Goal: Find contact information: Find contact information

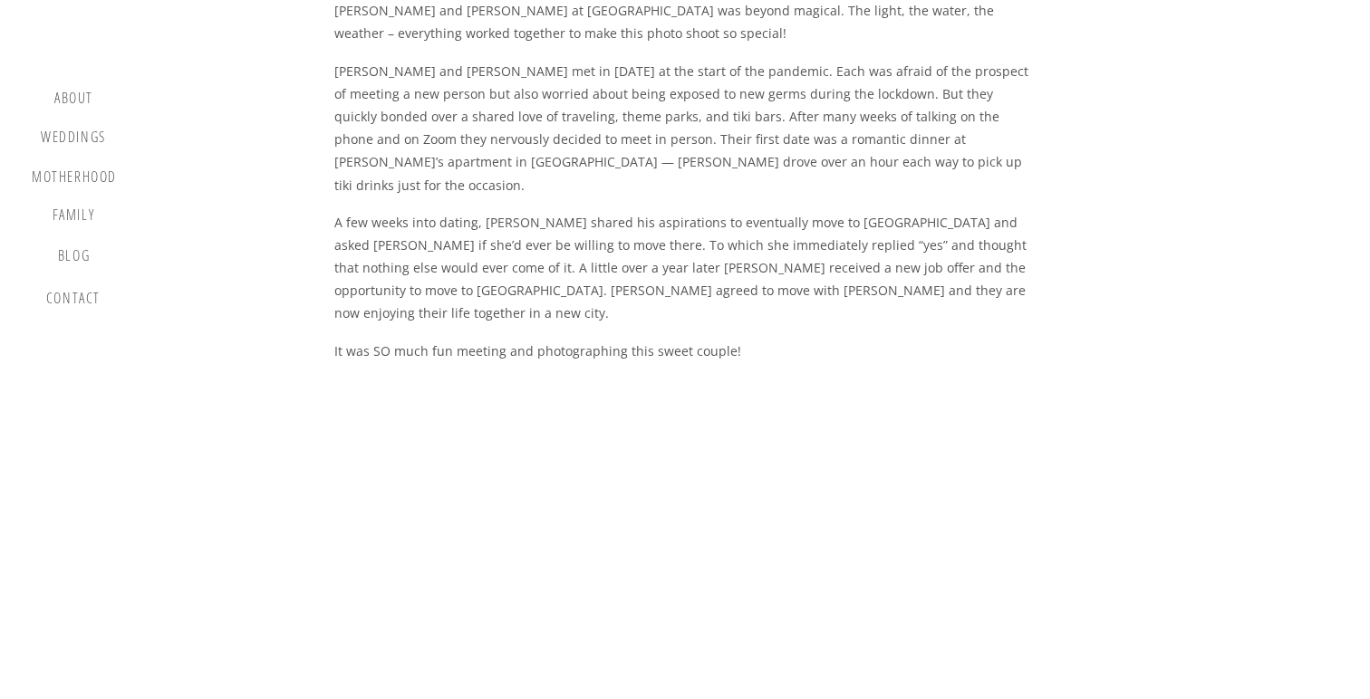
scroll to position [1403, 0]
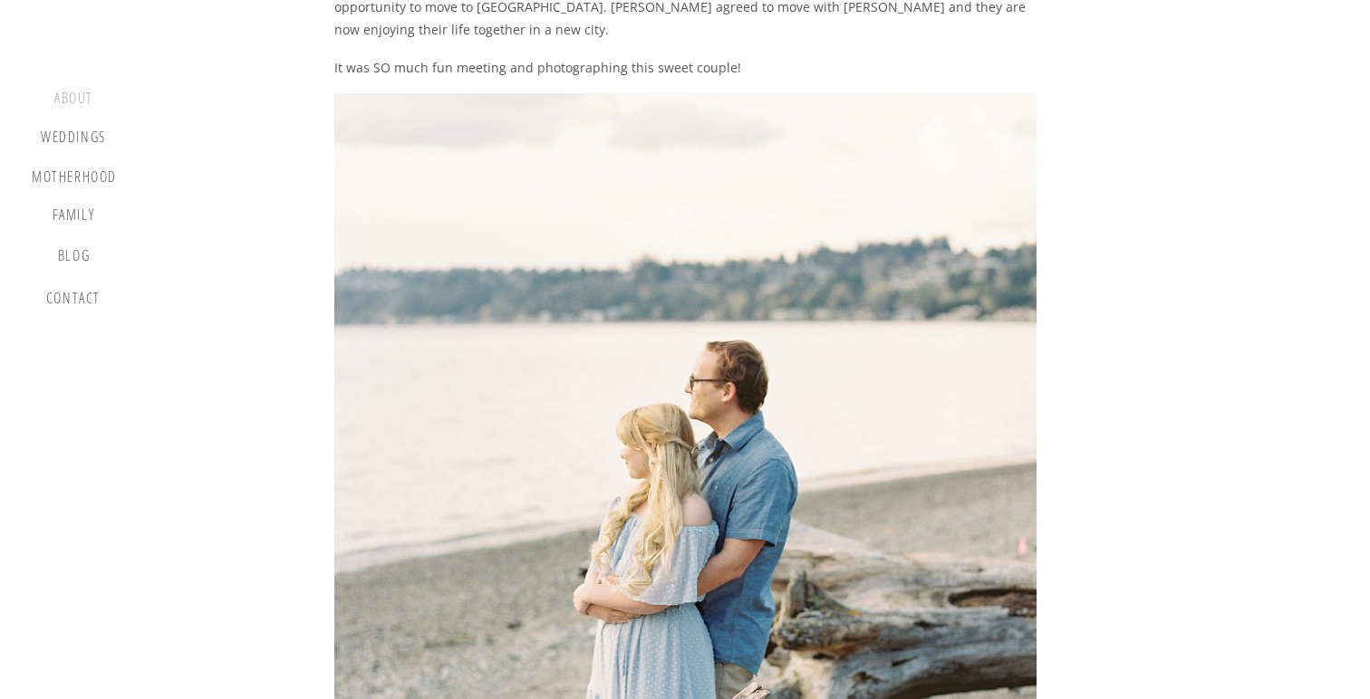
click at [81, 102] on div "about" at bounding box center [73, 101] width 53 height 22
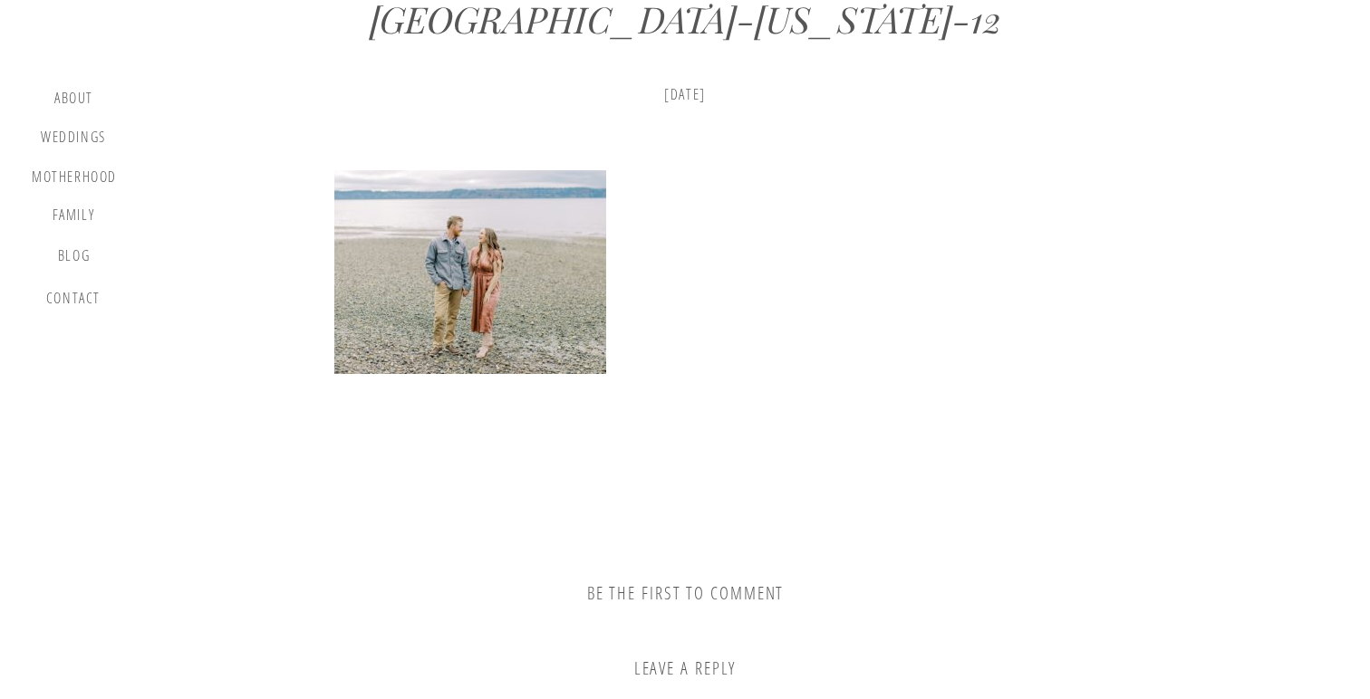
scroll to position [1007, 0]
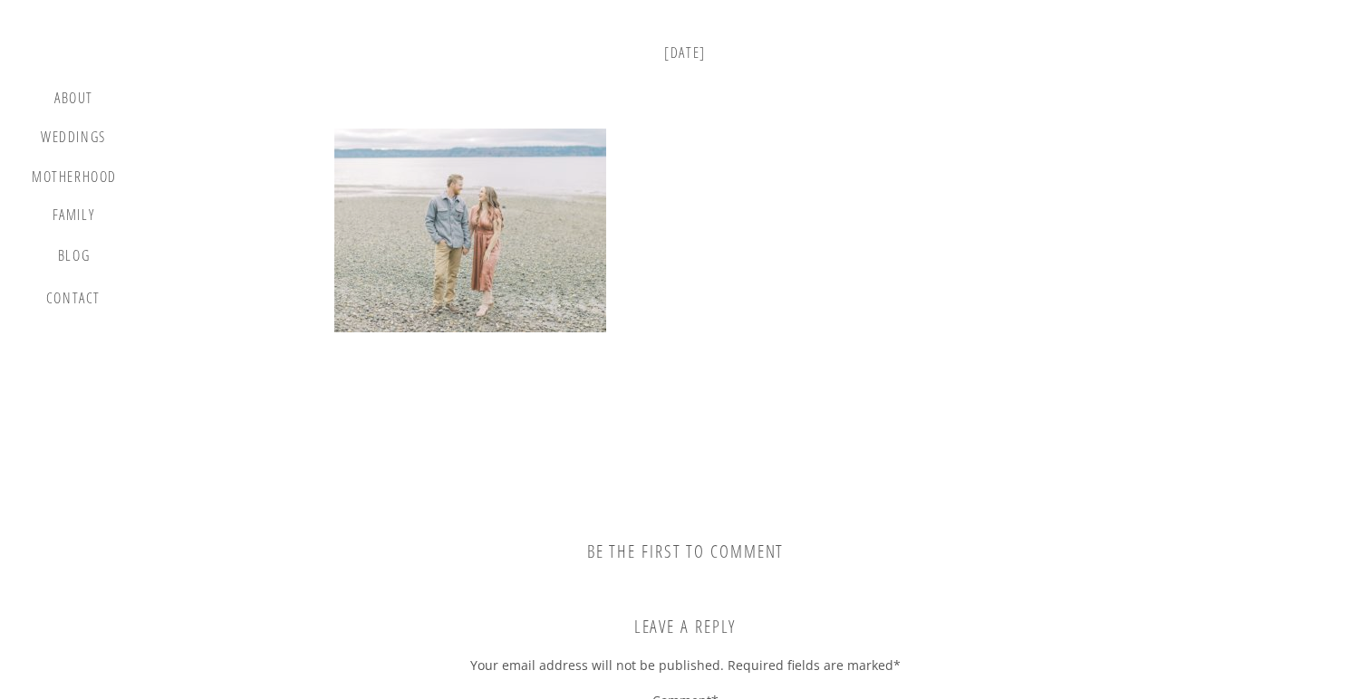
click at [511, 312] on img at bounding box center [470, 231] width 272 height 204
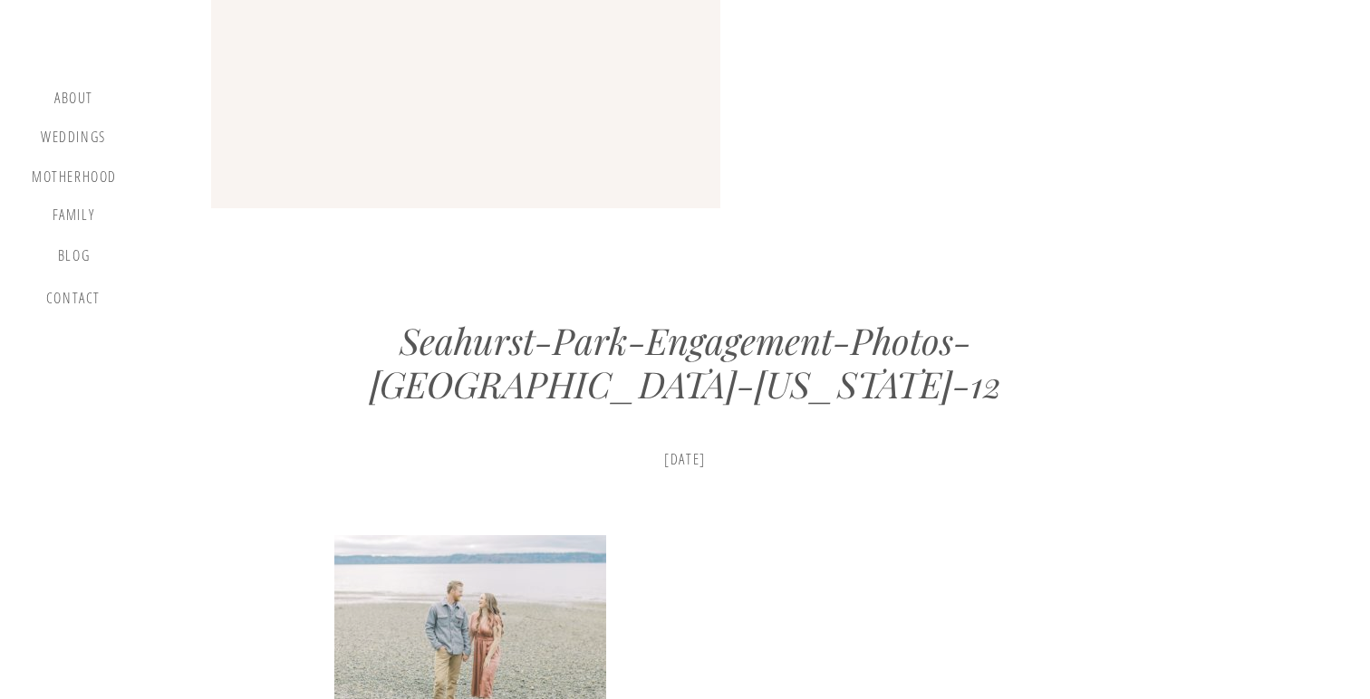
scroll to position [0, 0]
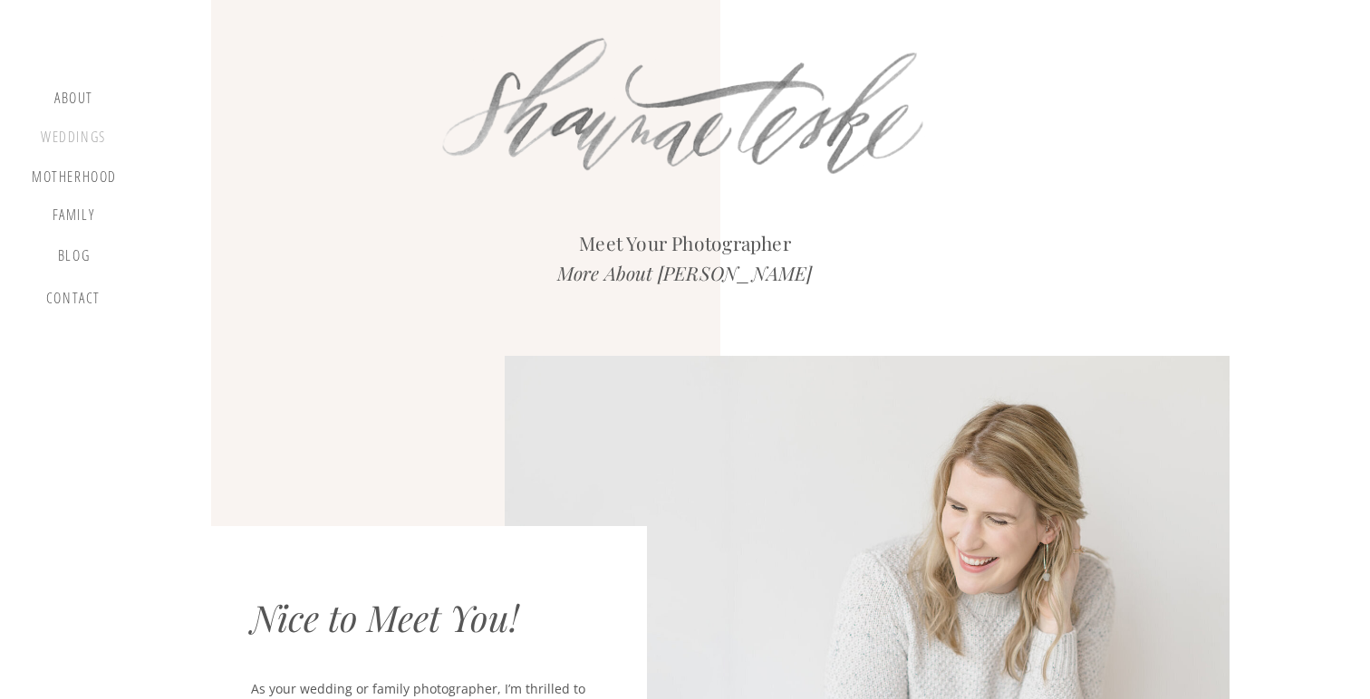
click at [82, 139] on div "Weddings" at bounding box center [73, 140] width 69 height 23
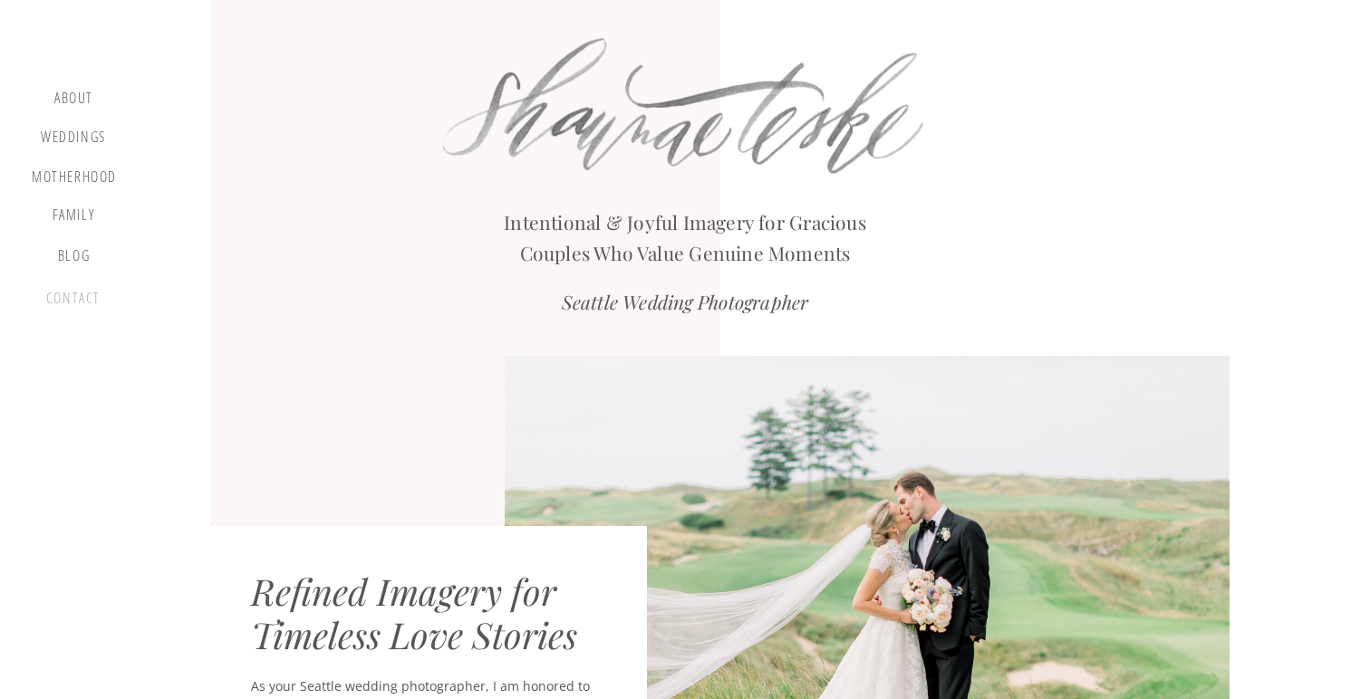
click at [80, 303] on div "contact" at bounding box center [74, 302] width 62 height 24
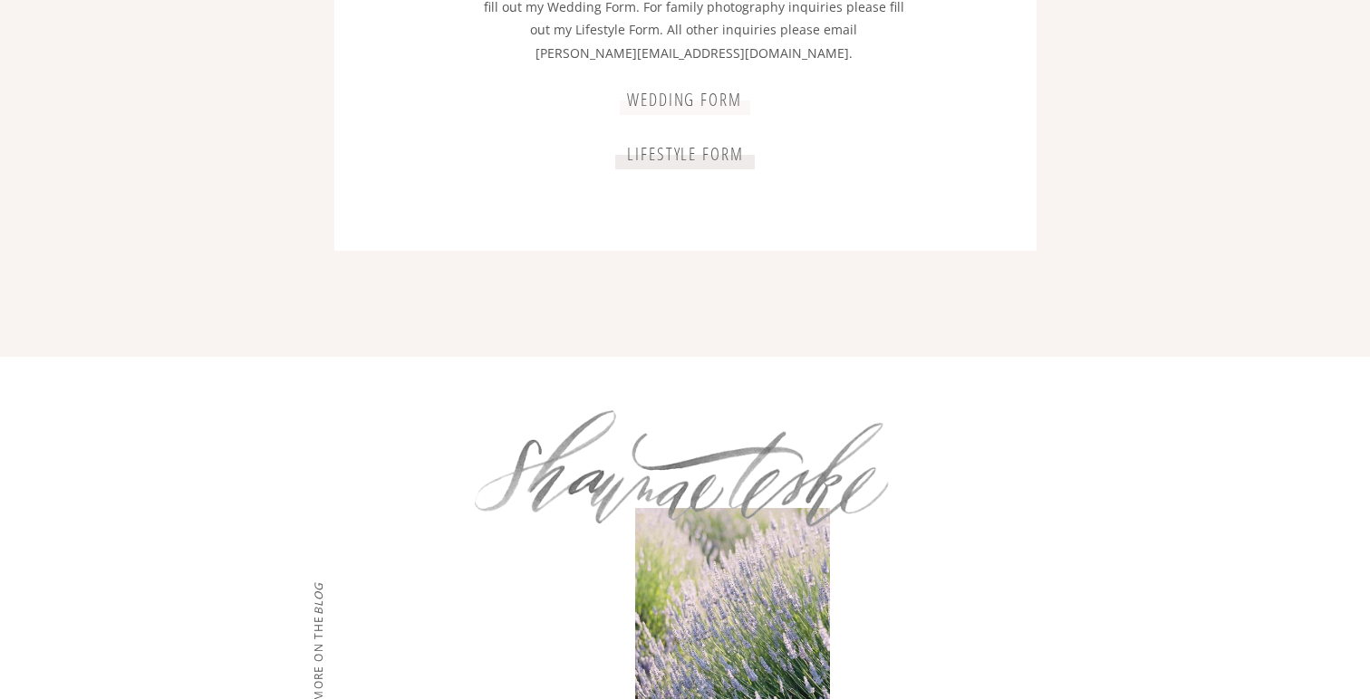
scroll to position [3749, 0]
